Goal: Information Seeking & Learning: Understand process/instructions

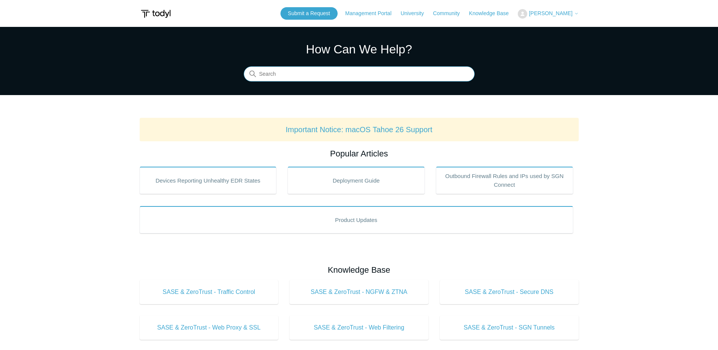
click at [306, 72] on input "Search" at bounding box center [359, 74] width 231 height 15
type input "uninstall"
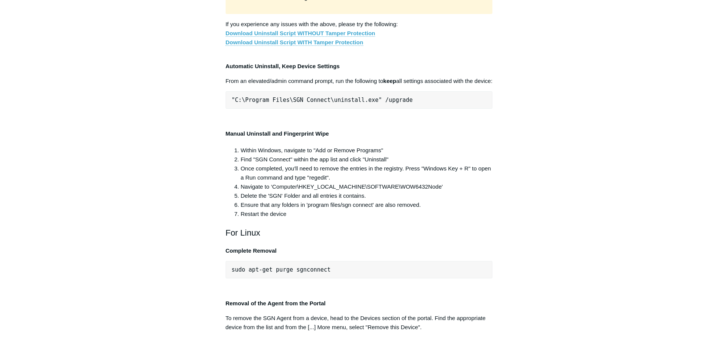
scroll to position [1439, 0]
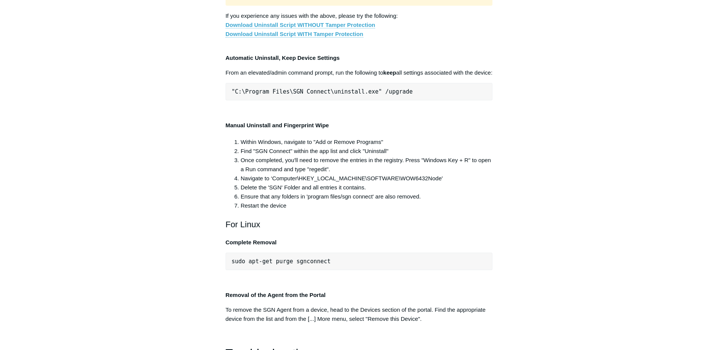
drag, startPoint x: 393, startPoint y: 229, endPoint x: 379, endPoint y: 241, distance: 18.8
drag, startPoint x: 374, startPoint y: 232, endPoint x: 356, endPoint y: 232, distance: 17.8
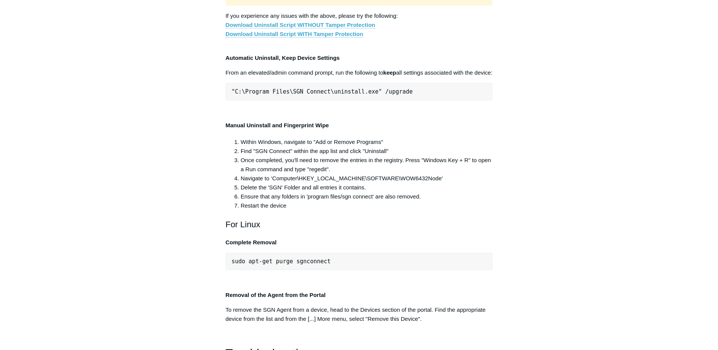
drag, startPoint x: 356, startPoint y: 232, endPoint x: 413, endPoint y: 231, distance: 56.8
drag, startPoint x: 412, startPoint y: 232, endPoint x: 228, endPoint y: 233, distance: 184.8
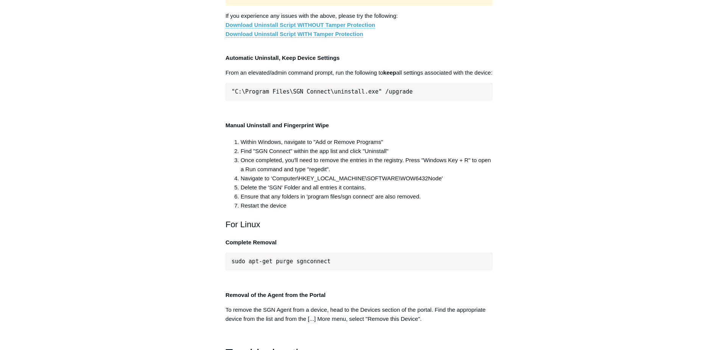
copy pre ""C:\Program Files\SGN Connect\uninstall.exe" /uninstallKey"
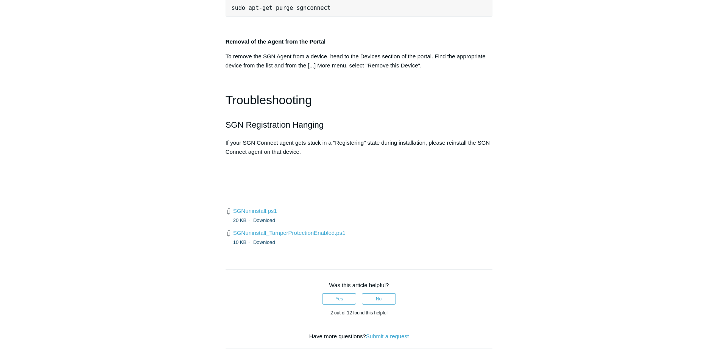
scroll to position [1704, 0]
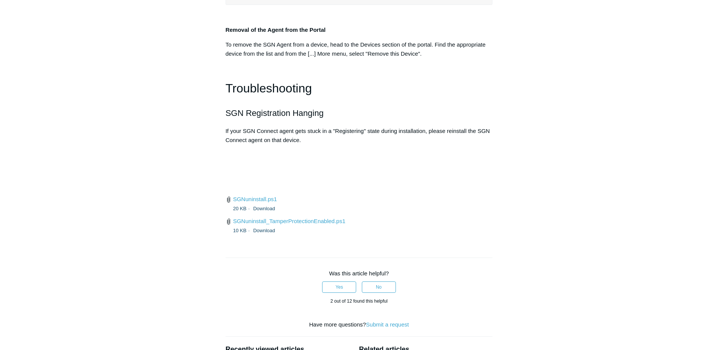
drag, startPoint x: 140, startPoint y: 137, endPoint x: 192, endPoint y: 118, distance: 55.2
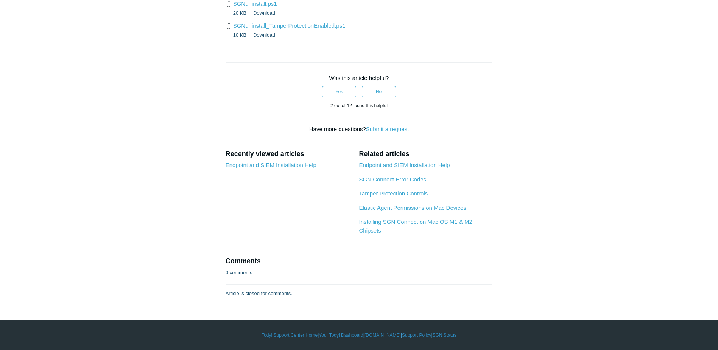
scroll to position [1969, 0]
click at [296, 39] on li "SGNuninstall_TamperProtectionEnabled.ps1 10 KB Download" at bounding box center [359, 30] width 267 height 18
click at [298, 29] on link "SGNuninstall_TamperProtectionEnabled.ps1" at bounding box center [289, 25] width 112 height 6
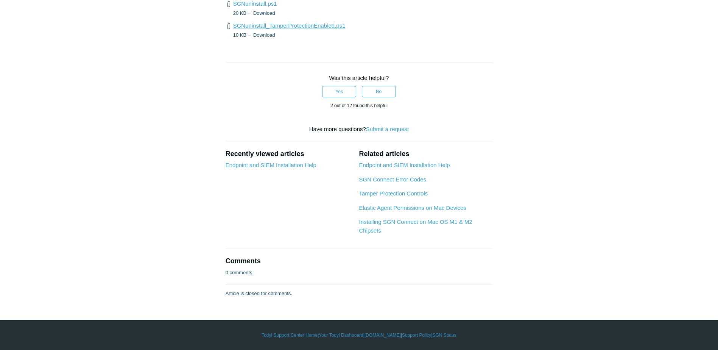
click at [309, 29] on link "SGNuninstall_TamperProtectionEnabled.ps1" at bounding box center [289, 25] width 112 height 6
